Goal: Find specific page/section: Find specific page/section

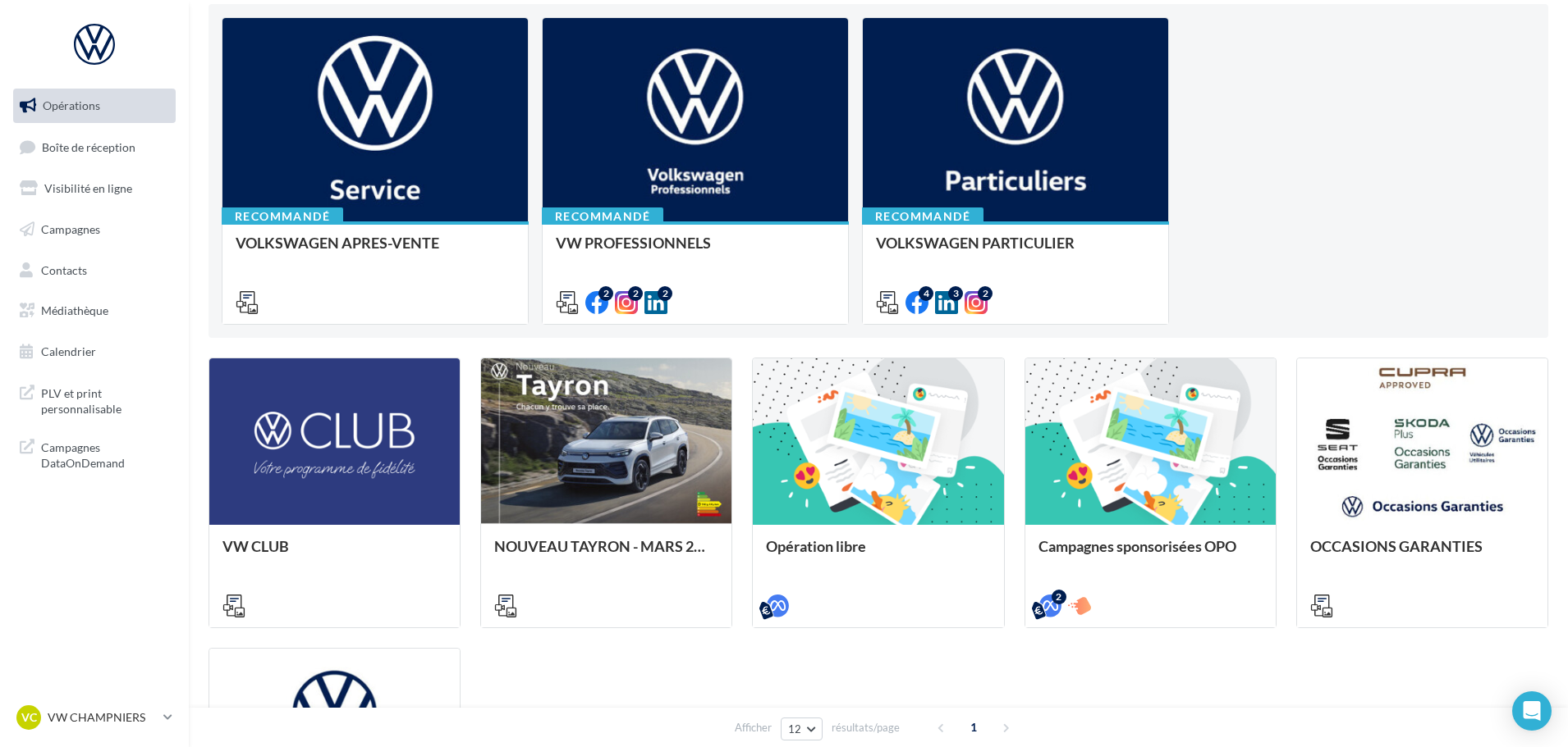
scroll to position [329, 0]
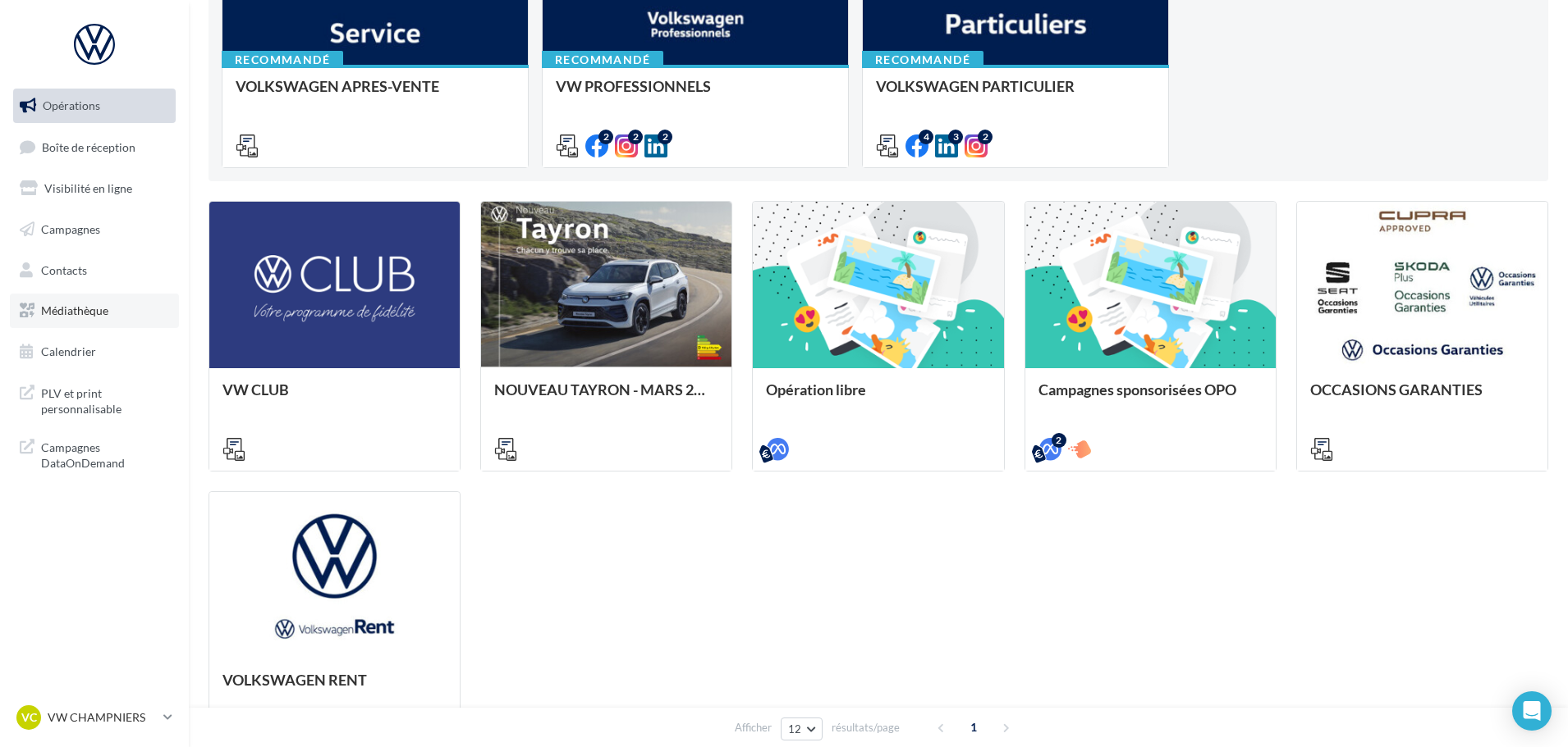
click at [103, 294] on link "Médiathèque" at bounding box center [94, 311] width 169 height 35
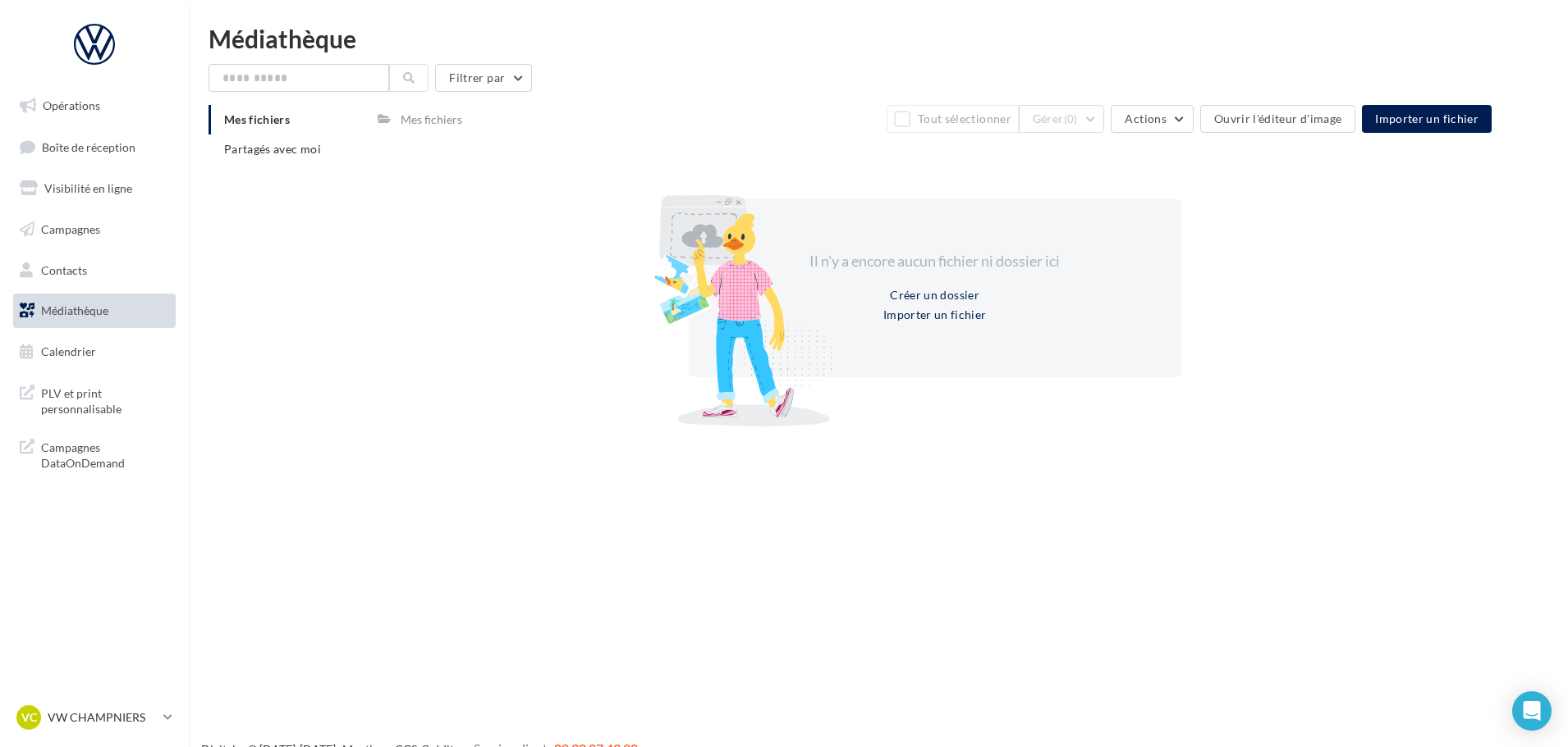
click at [271, 168] on div "Mes fichiers Partagés avec moi" at bounding box center [293, 141] width 169 height 72
click at [292, 145] on span "Partagés avec moi" at bounding box center [273, 149] width 97 height 14
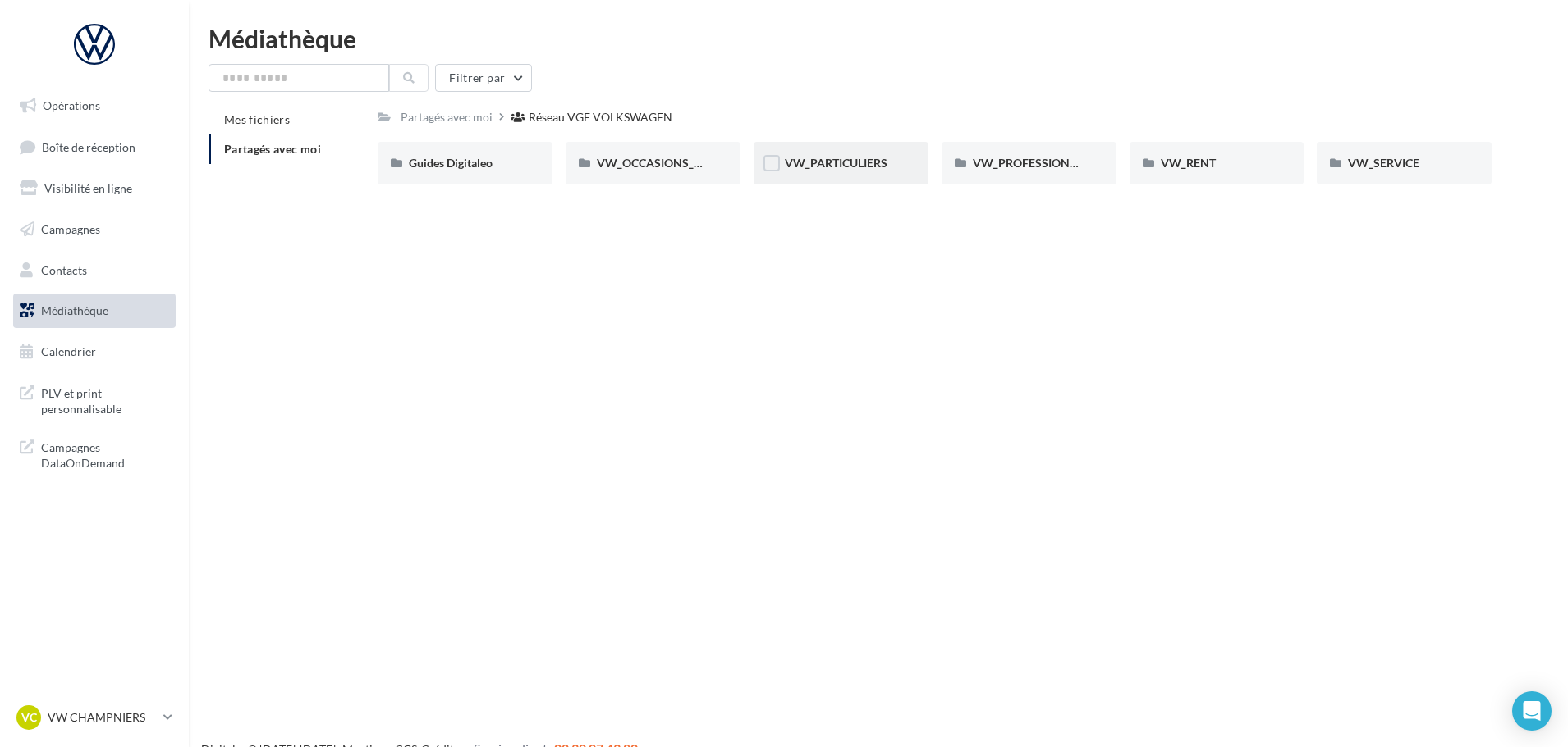
click at [840, 148] on div "VW_PARTICULIERS" at bounding box center [841, 163] width 175 height 43
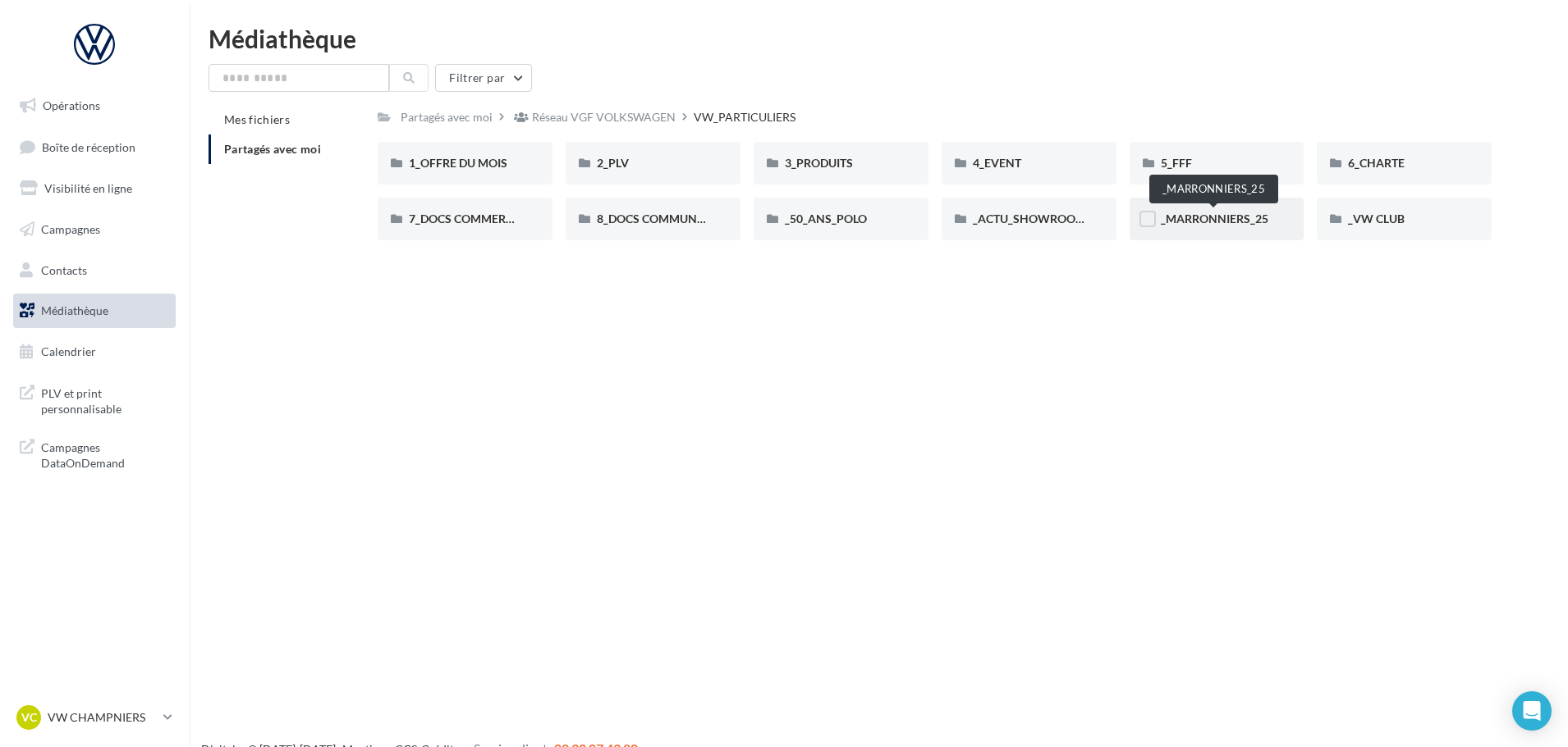
click at [1250, 222] on span "_MARRONNIERS_25" at bounding box center [1214, 219] width 108 height 14
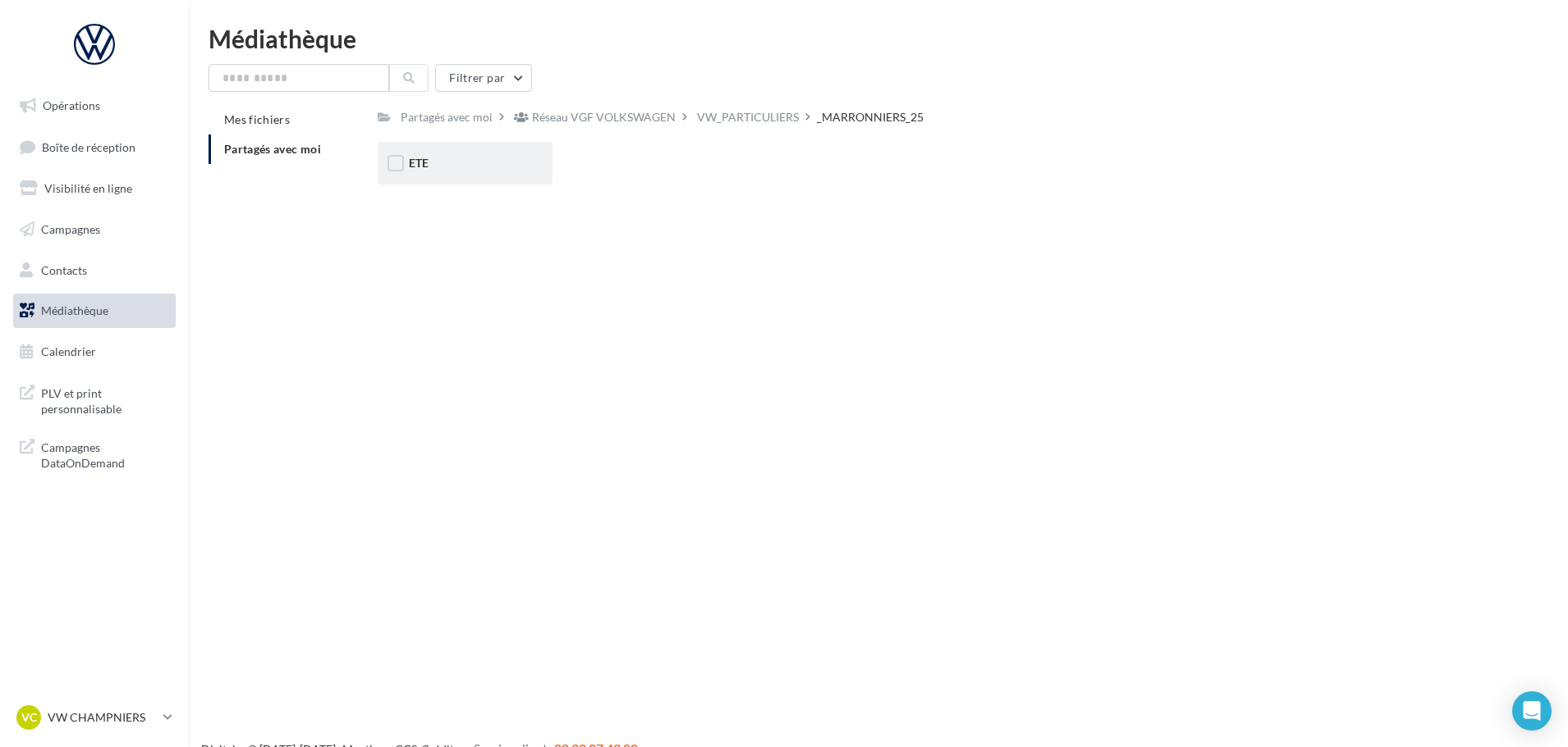
click at [454, 156] on div "ETE" at bounding box center [465, 163] width 112 height 16
